Goal: Task Accomplishment & Management: Manage account settings

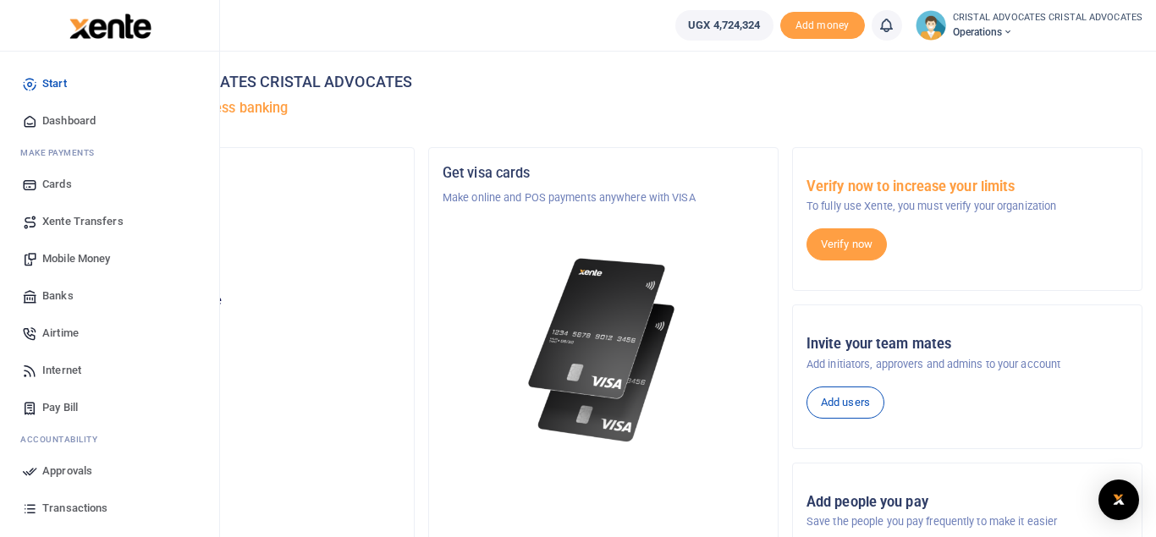
click at [84, 261] on span "Mobile Money" at bounding box center [76, 258] width 68 height 17
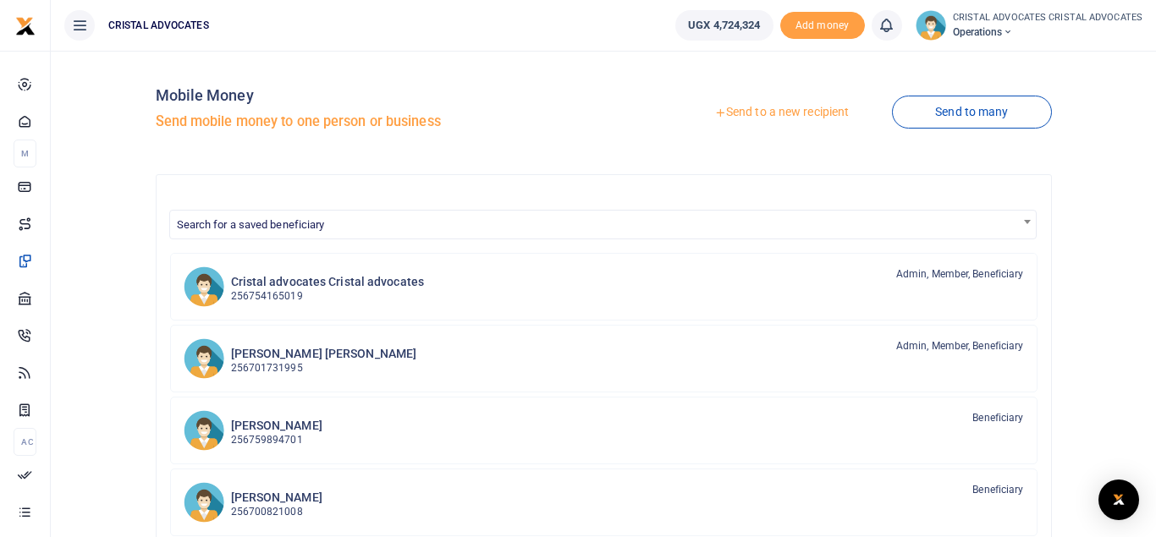
click at [794, 113] on link "Send to a new recipient" at bounding box center [781, 112] width 221 height 30
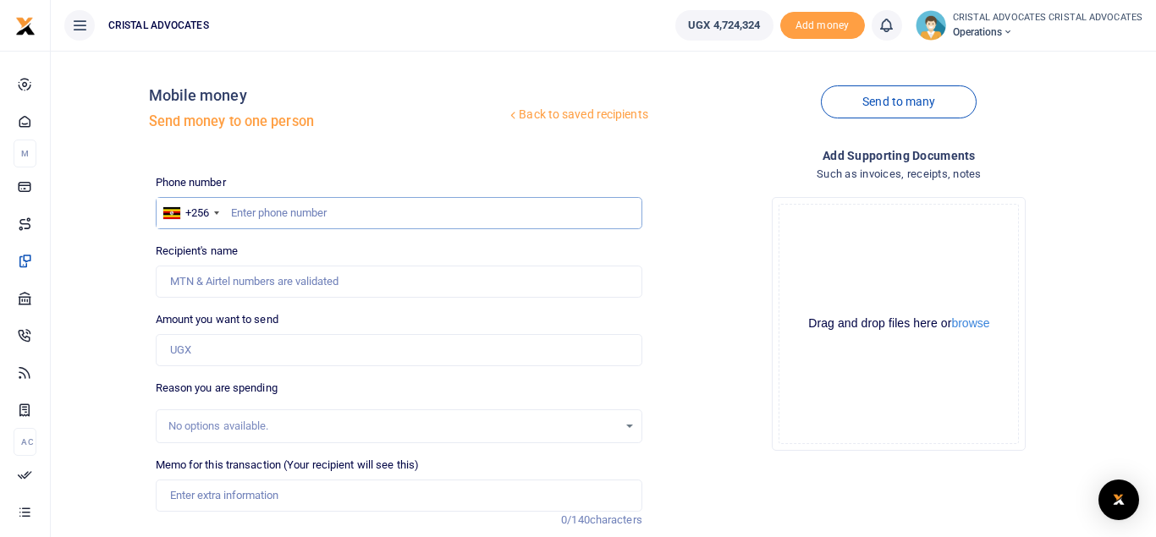
click at [353, 221] on input "text" at bounding box center [399, 213] width 487 height 32
type input "773767592"
type input "[PERSON_NAME]"
type input "773767592"
click at [235, 359] on input "Amount you want to send" at bounding box center [399, 350] width 487 height 32
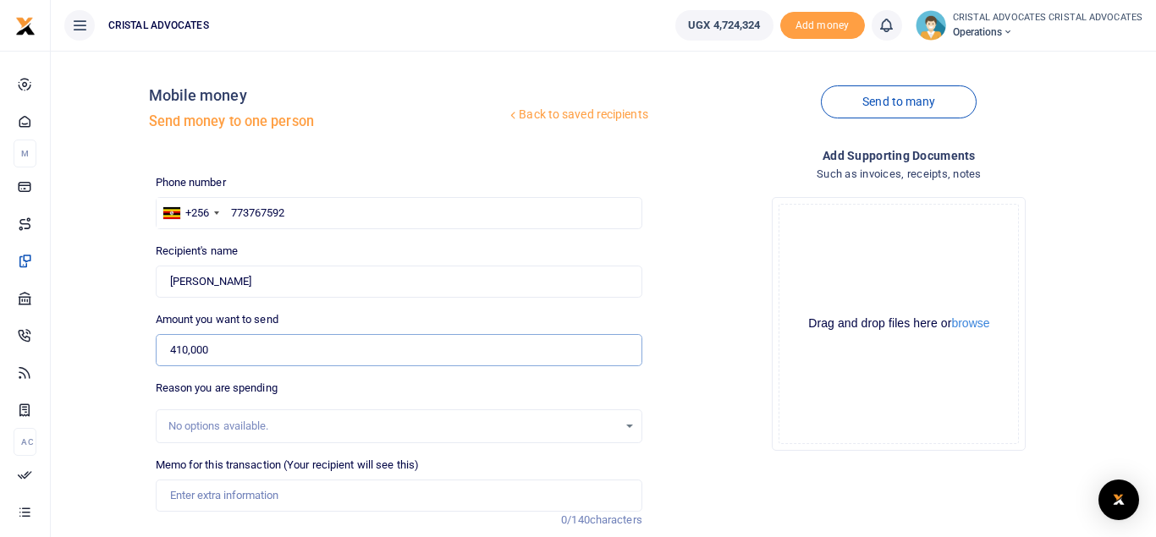
type input "410,000"
click at [388, 499] on input "Memo for this transaction (Your recipient will see this)" at bounding box center [399, 496] width 487 height 32
paste input "Facilitation to obtain call data records for three phones."
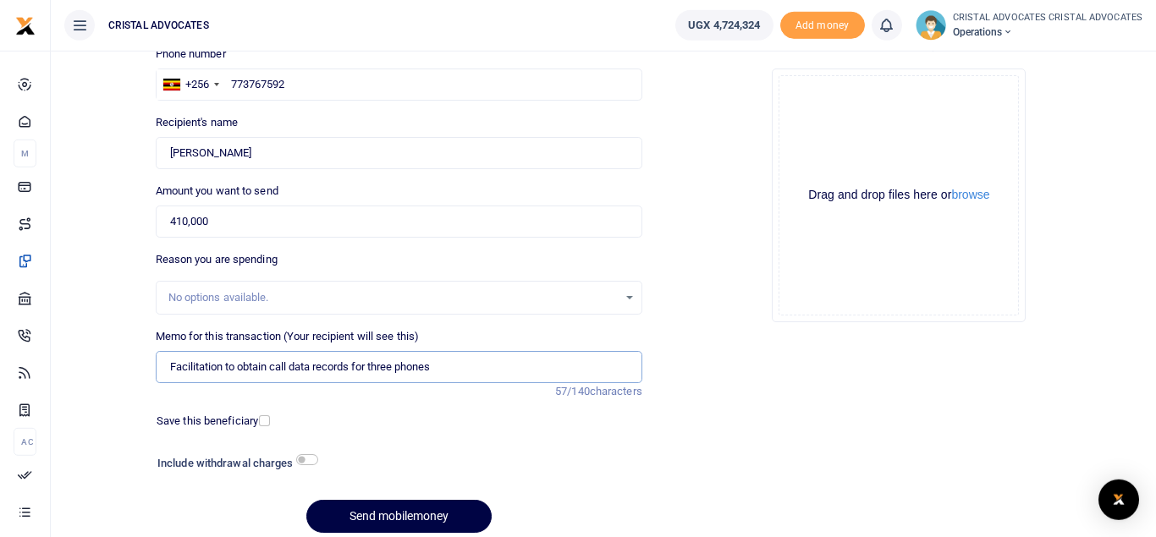
scroll to position [134, 0]
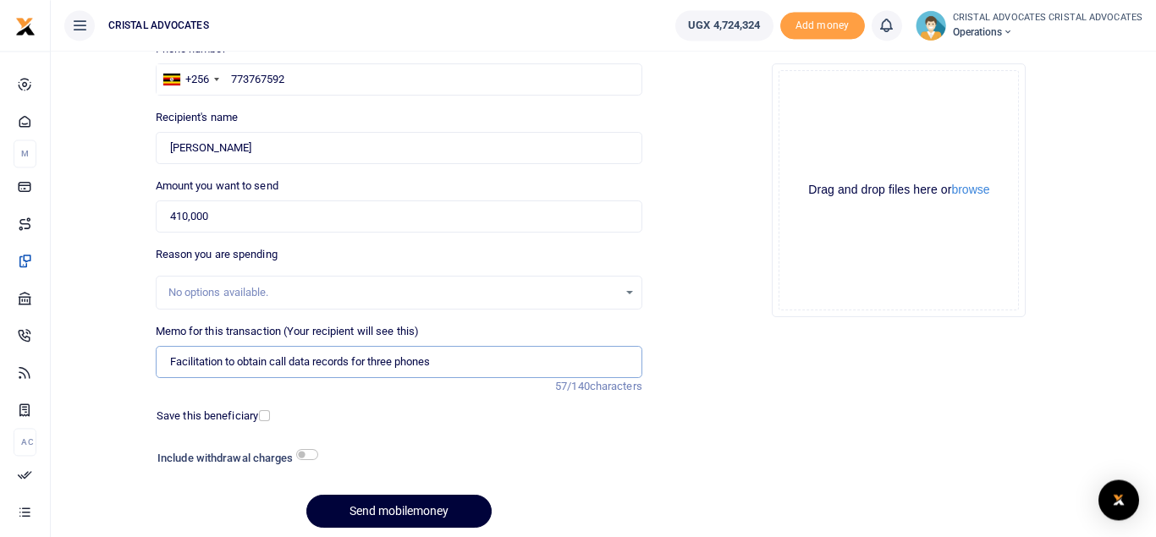
type input "Facilitation to obtain call data records for three phones"
click at [400, 521] on button "Send mobilemoney" at bounding box center [398, 511] width 185 height 33
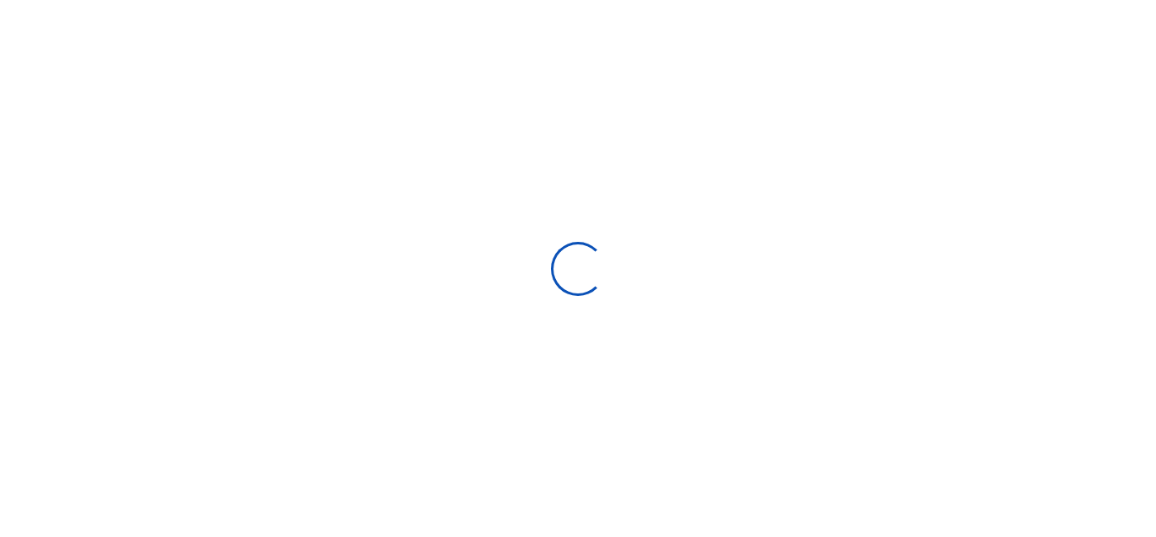
select select "Loading bundles"
click at [530, 85] on div at bounding box center [578, 268] width 1156 height 537
select select
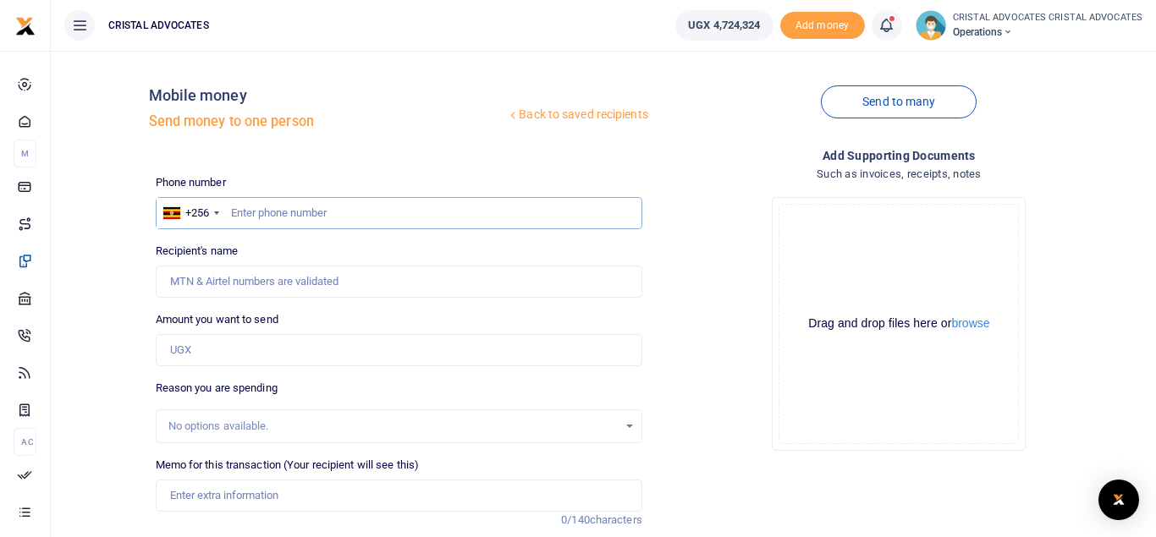
click at [375, 214] on input "text" at bounding box center [399, 213] width 487 height 32
type input "764147871"
click at [283, 350] on input "Amount you want to send" at bounding box center [399, 350] width 487 height 32
type input "Janet Mukabaliisa"
type input "298,450"
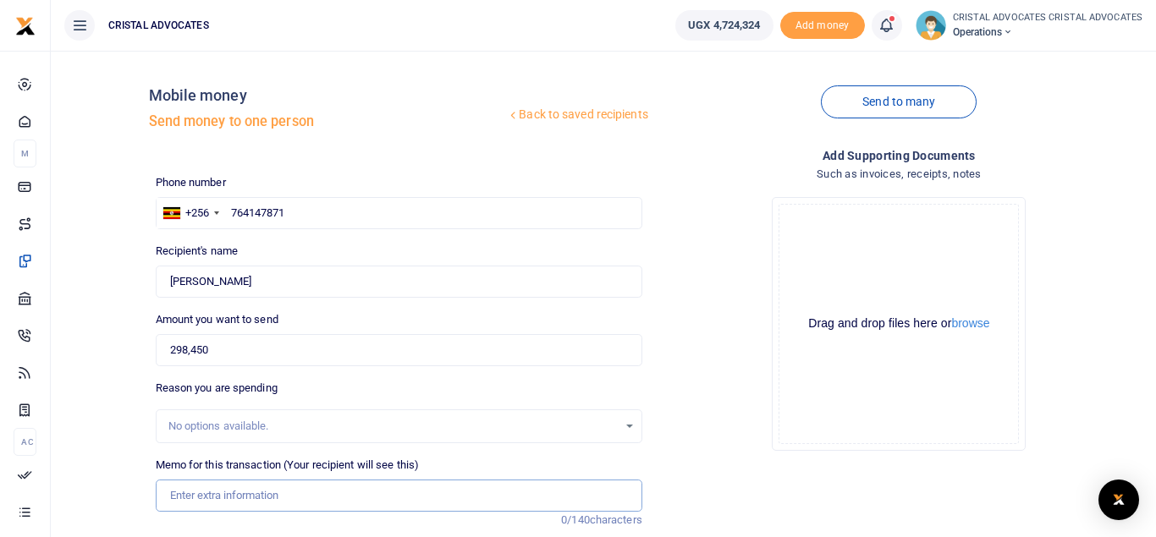
click at [260, 492] on input "Memo for this transaction (Your recipient will see this)" at bounding box center [399, 496] width 487 height 32
drag, startPoint x: 277, startPoint y: 493, endPoint x: 319, endPoint y: 490, distance: 42.4
click at [319, 490] on input "CLEANING SERVICES AUGUST 2025" at bounding box center [399, 496] width 487 height 32
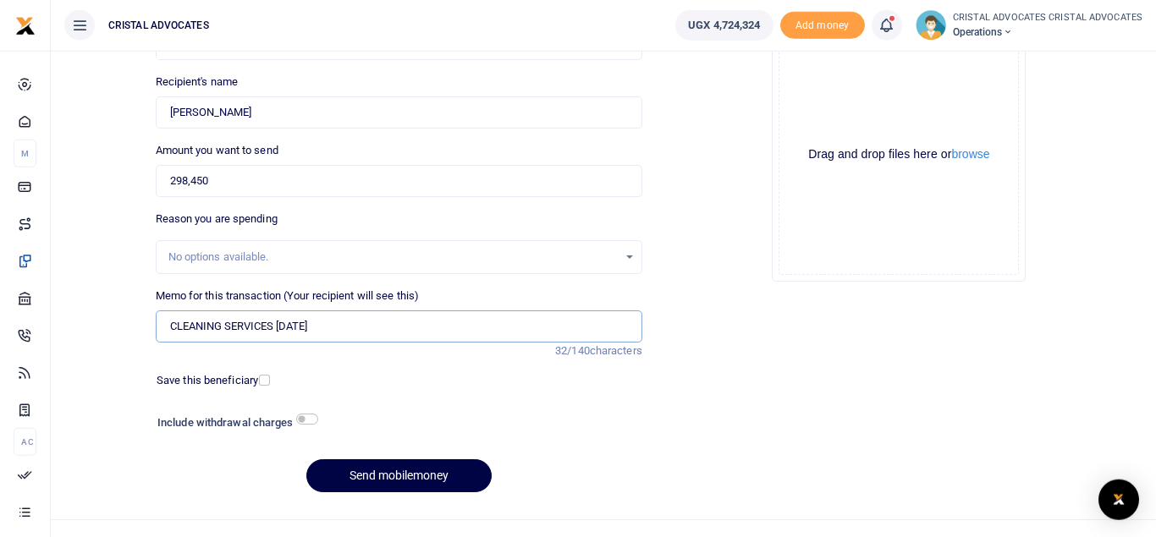
scroll to position [195, 0]
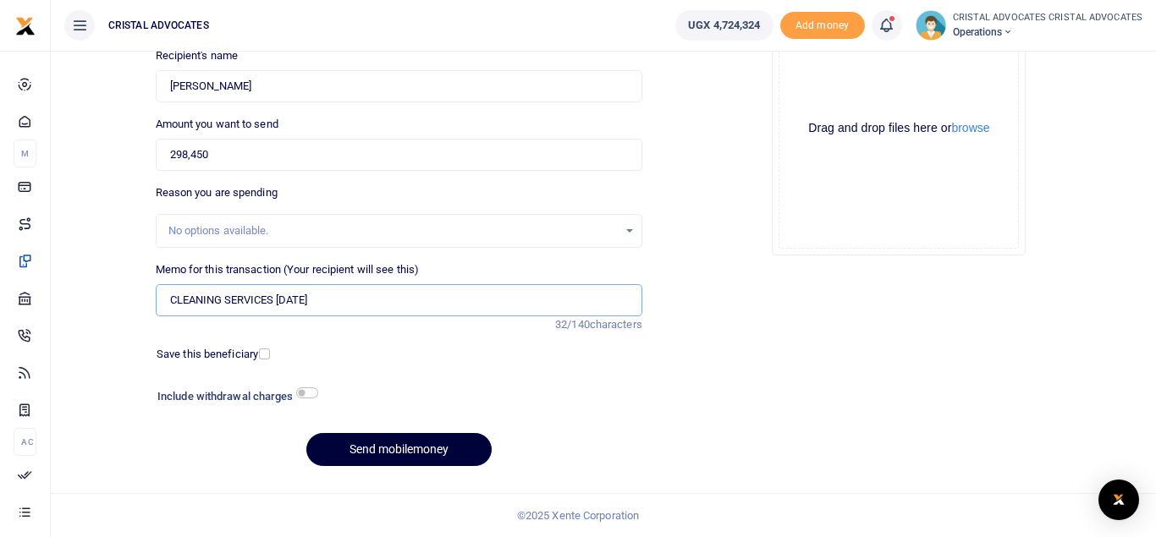
type input "CLEANING SERVICES SEPTEMBER 2025"
click at [383, 461] on button "Send mobilemoney" at bounding box center [398, 449] width 185 height 33
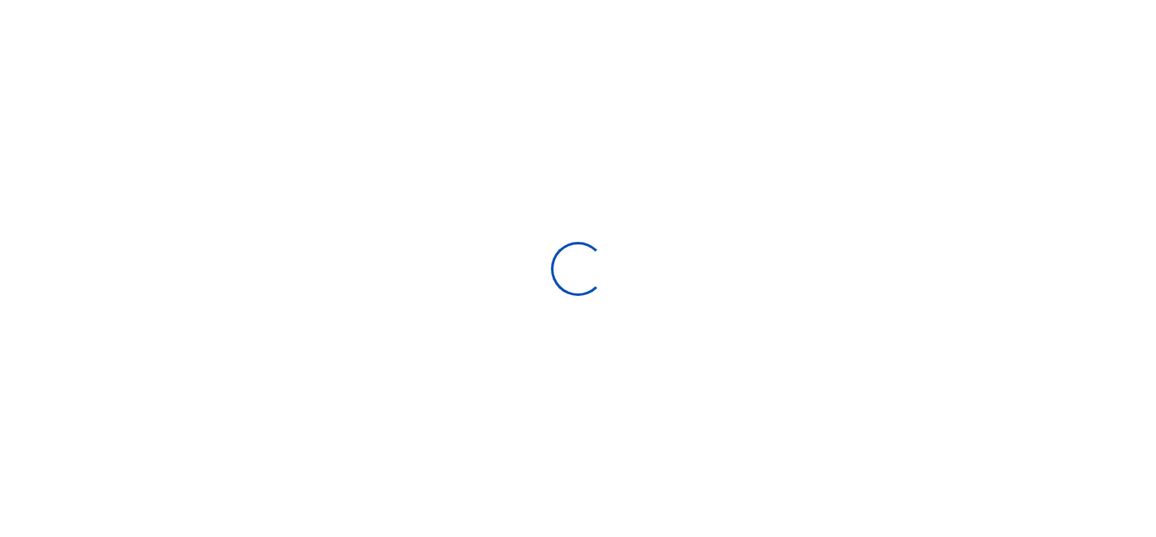
select select "Loading bundles"
select select
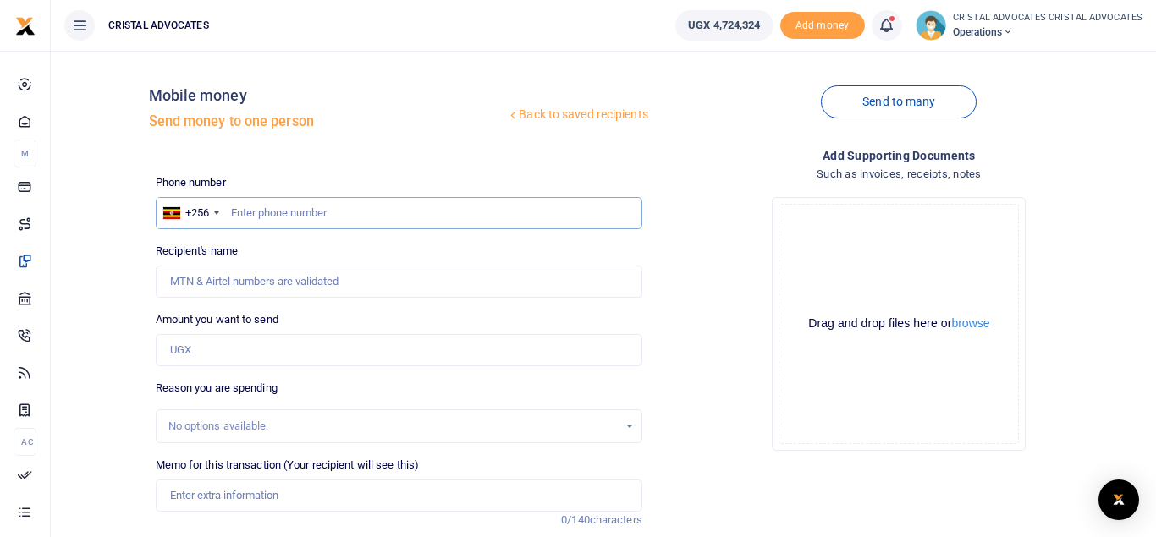
click at [296, 222] on input "text" at bounding box center [399, 213] width 487 height 32
type input "773767592"
type input "[PERSON_NAME]"
type input "773767592"
click at [230, 351] on input "Amount you want to send" at bounding box center [399, 350] width 487 height 32
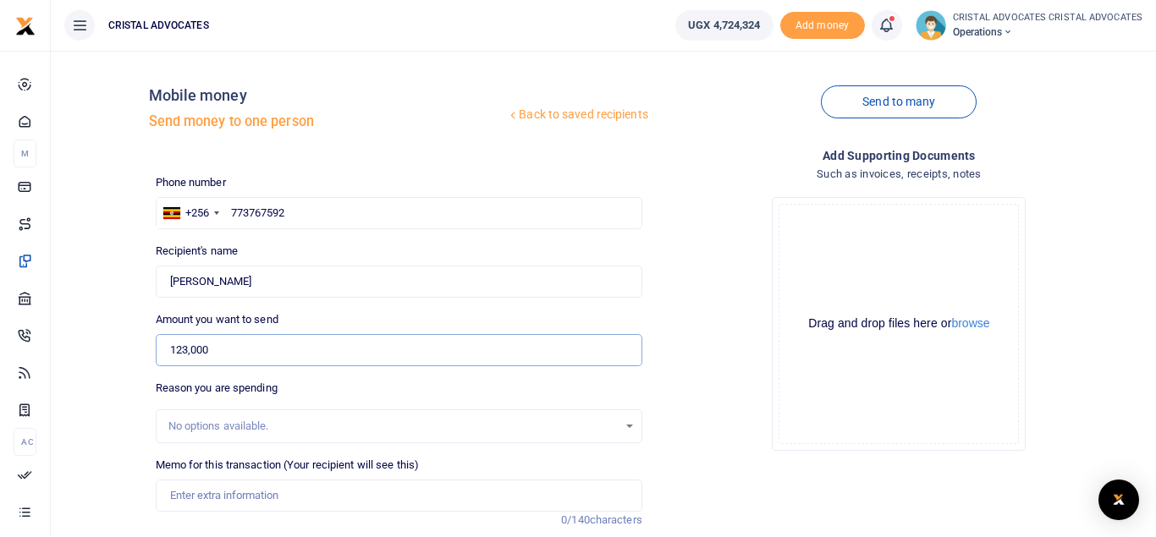
type input "123,000"
click at [240, 488] on input "Memo for this transaction (Your recipient will see this)" at bounding box center [399, 495] width 487 height 32
paste input "Facilitation to obtain a forwarding letter from [PERSON_NAME] CID headquarters …"
click at [563, 495] on input "Facilitation to obtain a forwarding letter from [PERSON_NAME] CID headquarters …" at bounding box center [399, 495] width 487 height 32
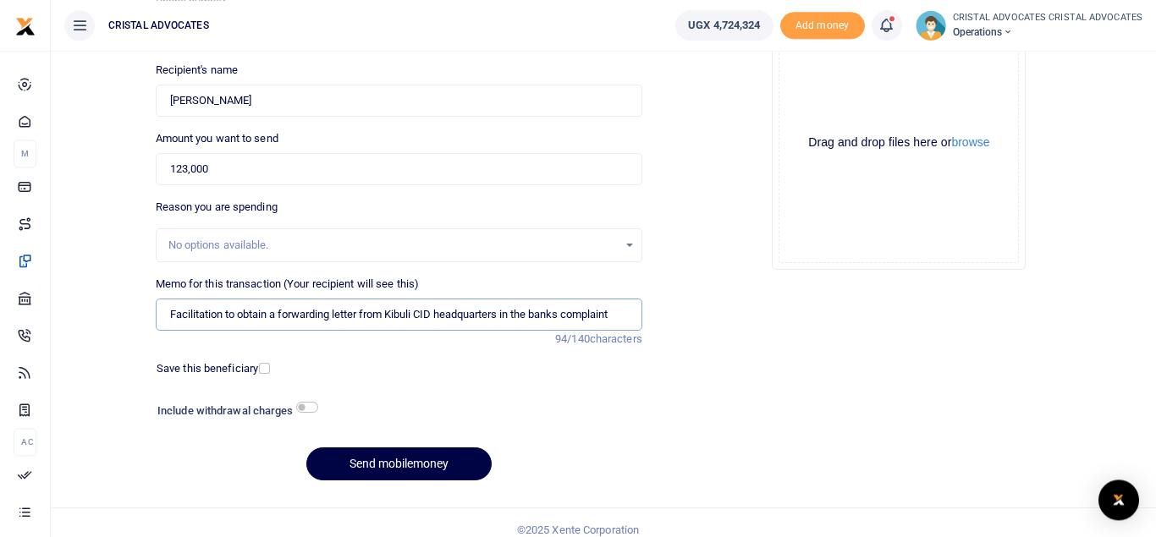
scroll to position [195, 0]
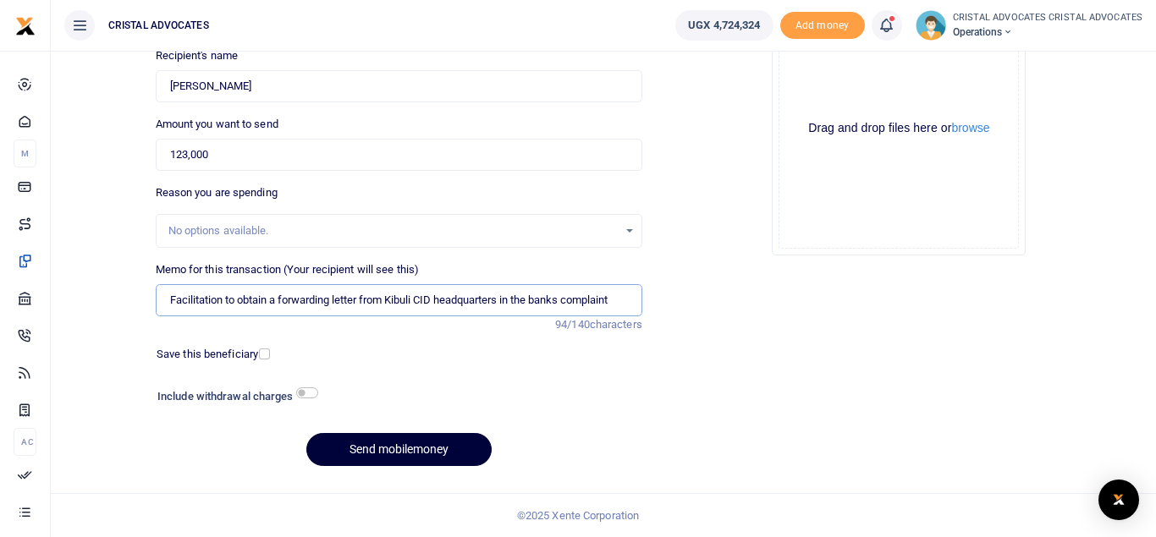
type input "Facilitation to obtain a forwarding letter from Kibuli CID headquarters in the …"
click at [375, 448] on button "Send mobilemoney" at bounding box center [398, 449] width 185 height 33
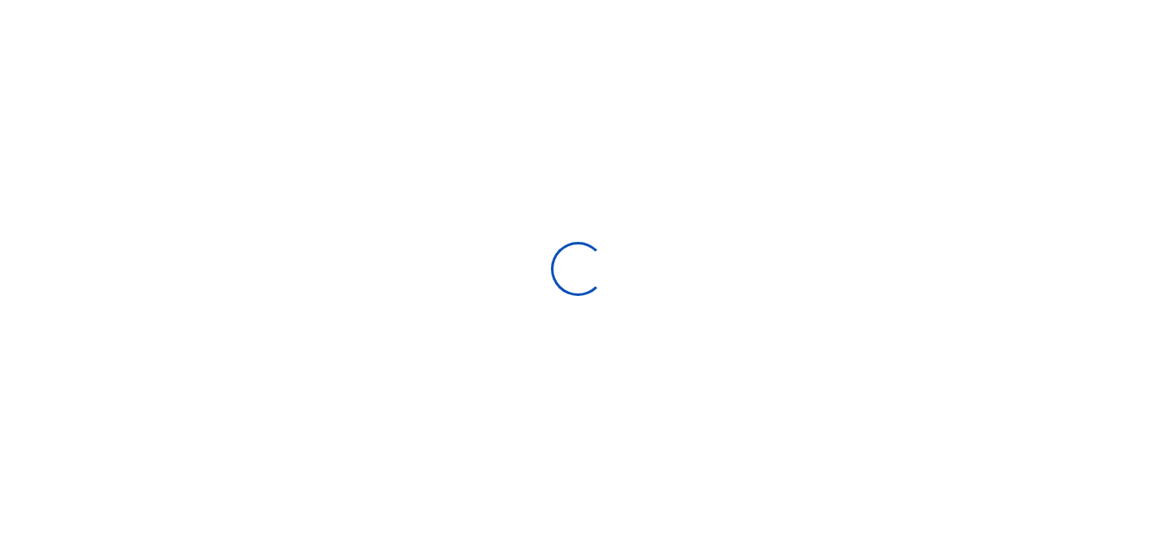
select select
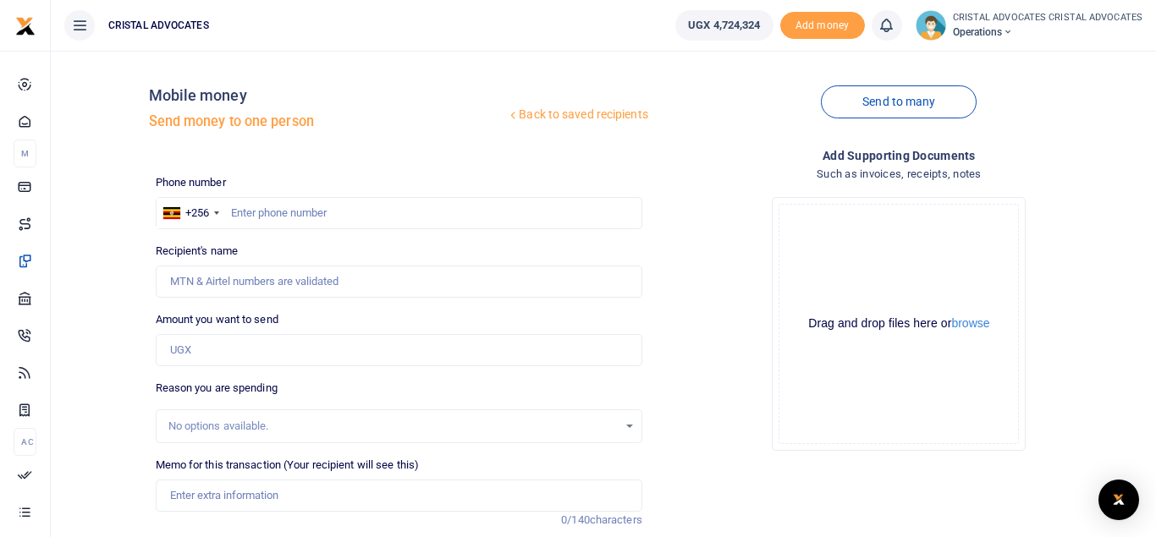
click at [1070, 119] on div "Send to many" at bounding box center [899, 112] width 500 height 96
click at [972, 162] on h4 "Add supporting Documents" at bounding box center [899, 155] width 487 height 19
click at [891, 36] on link at bounding box center [887, 25] width 30 height 30
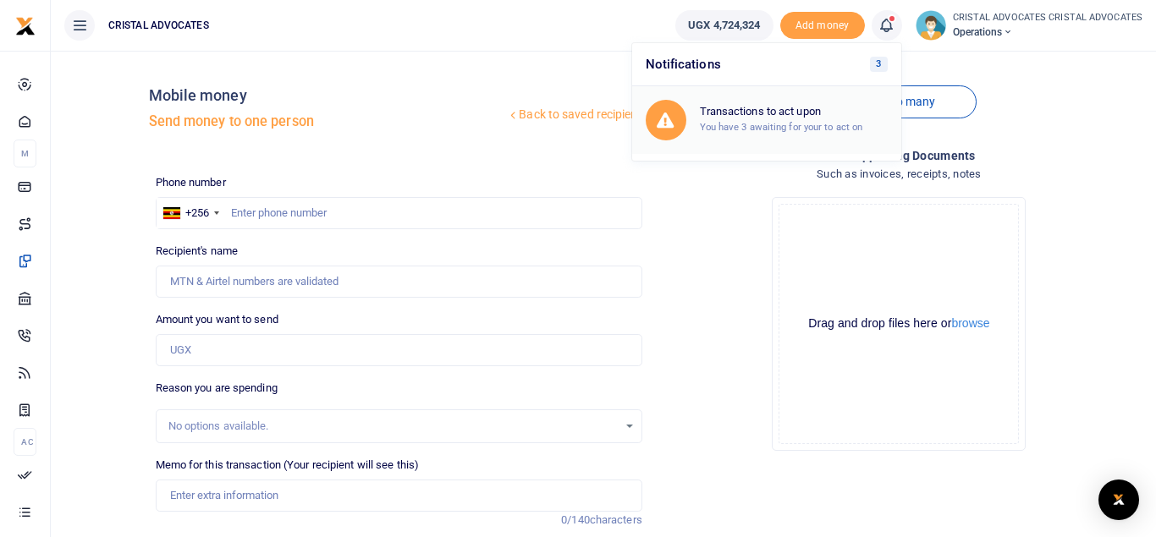
click at [796, 113] on h6 "Transactions to act upon" at bounding box center [794, 112] width 188 height 14
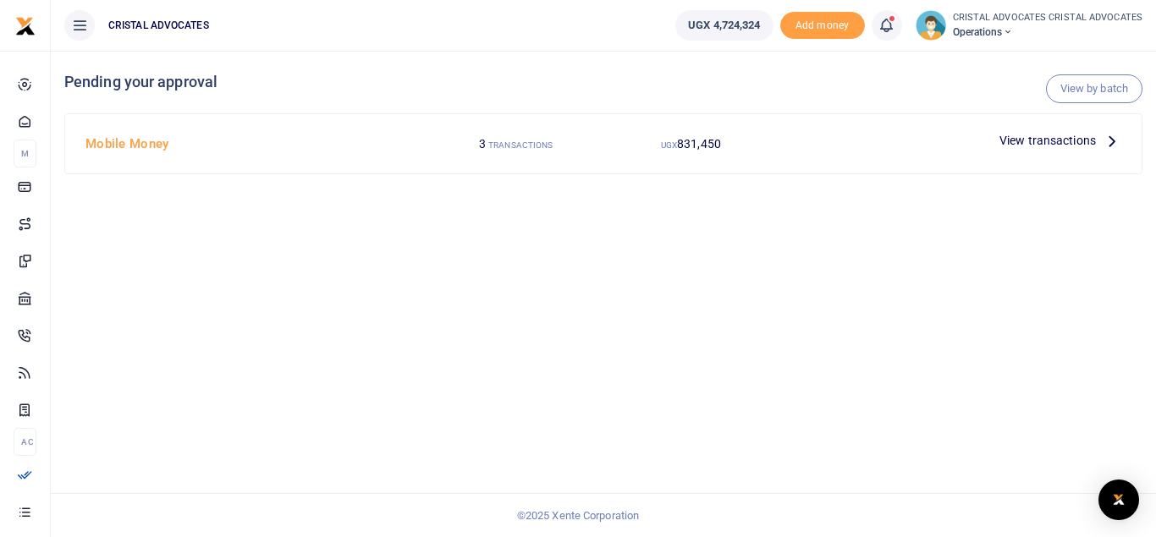
click at [1054, 135] on span "View transactions" at bounding box center [1047, 140] width 96 height 19
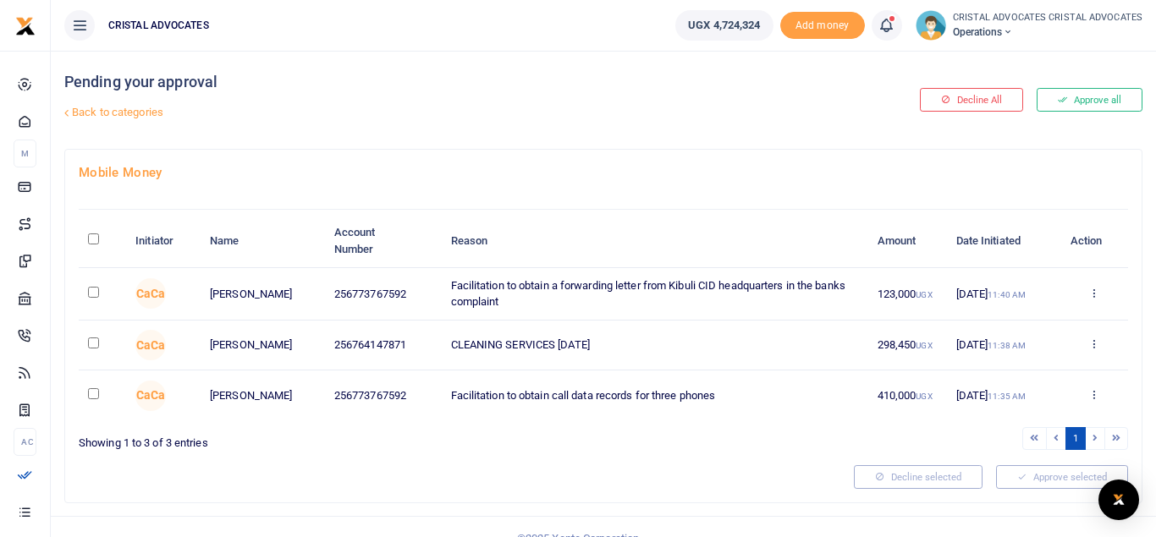
click at [784, 243] on th "Reason" at bounding box center [654, 241] width 427 height 52
click at [1078, 94] on button "Approve all" at bounding box center [1090, 100] width 106 height 24
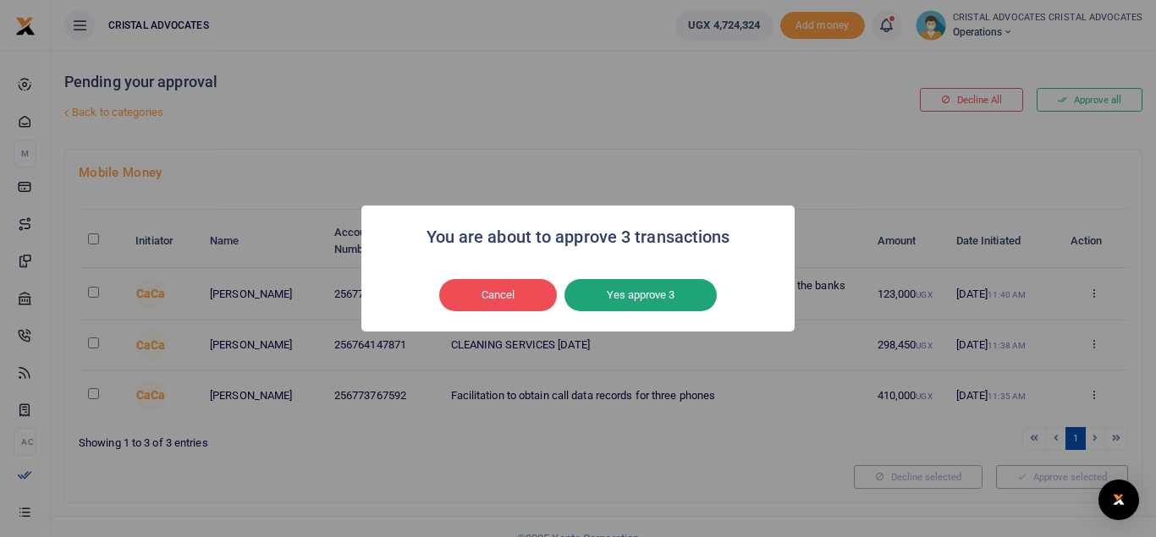
click at [654, 298] on button "Yes approve 3" at bounding box center [640, 295] width 152 height 32
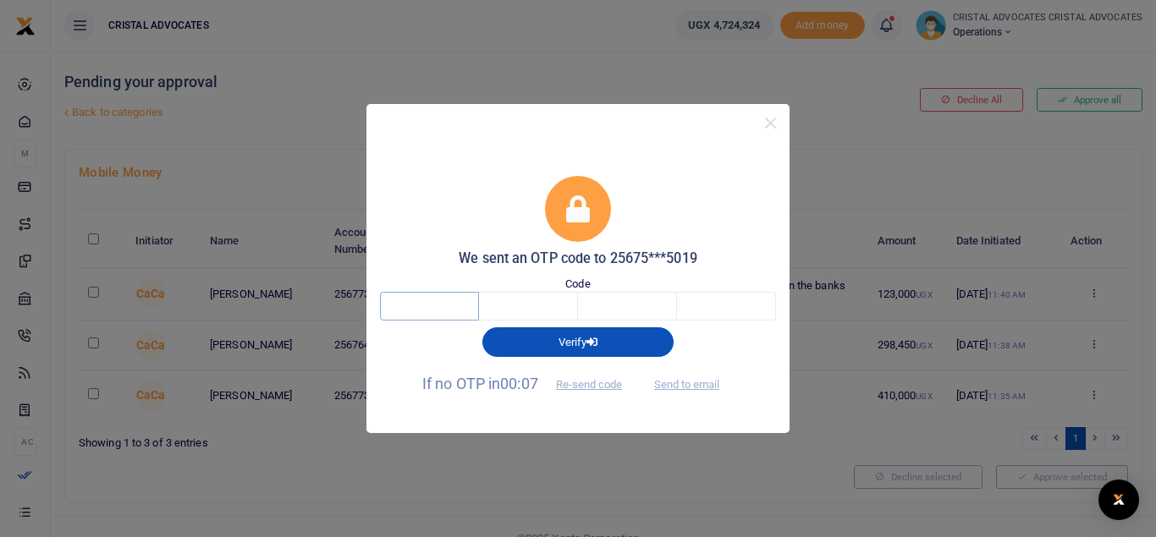
click at [427, 312] on input "text" at bounding box center [429, 306] width 99 height 29
type input "9"
type input "3"
type input "6"
type input "7"
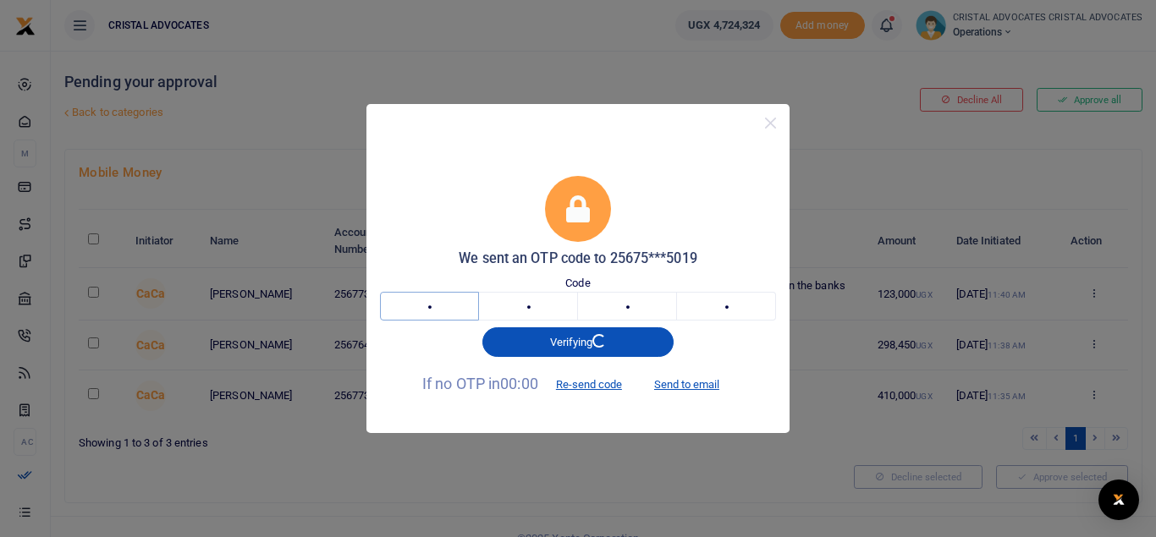
click at [455, 315] on input "9" at bounding box center [429, 306] width 99 height 29
